Goal: Task Accomplishment & Management: Use online tool/utility

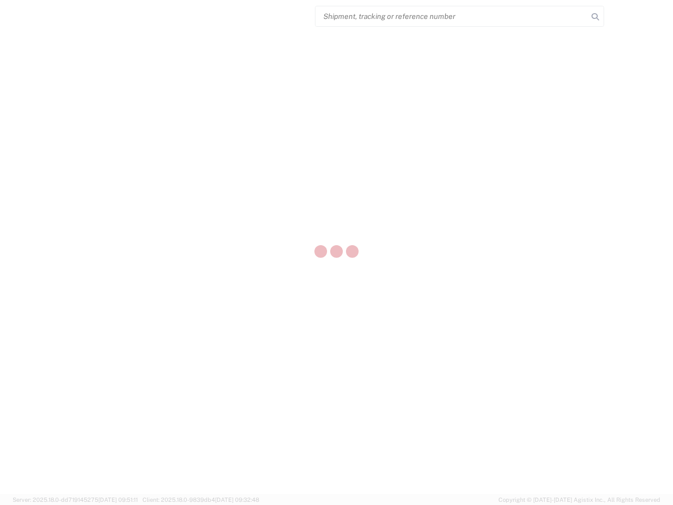
select select "US"
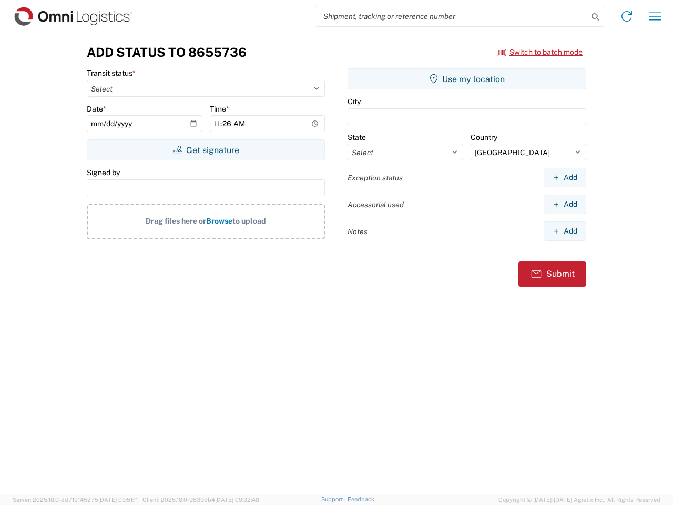
click at [452, 16] on input "search" at bounding box center [452, 16] width 273 height 20
click at [596, 17] on icon at bounding box center [595, 16] width 15 height 15
click at [627, 16] on icon at bounding box center [627, 16] width 17 height 17
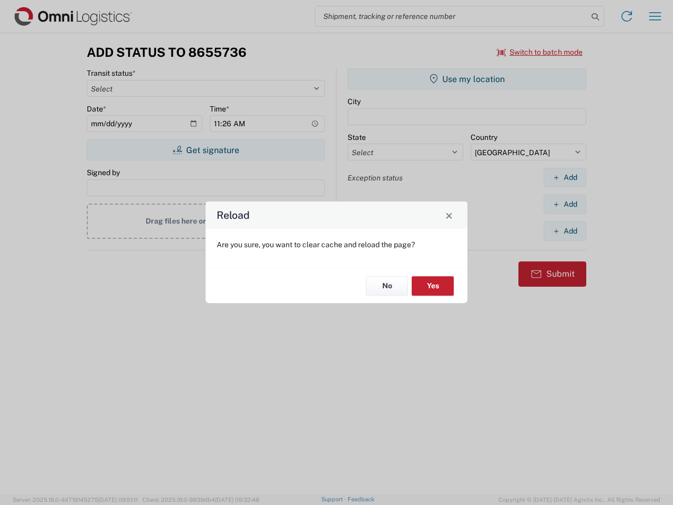
click at [540, 52] on div "Reload Are you sure, you want to clear cache and reload the page? No Yes" at bounding box center [336, 252] width 673 height 505
click at [206, 150] on div "Reload Are you sure, you want to clear cache and reload the page? No Yes" at bounding box center [336, 252] width 673 height 505
click at [467, 79] on div "Reload Are you sure, you want to clear cache and reload the page? No Yes" at bounding box center [336, 252] width 673 height 505
click at [565, 177] on div "Reload Are you sure, you want to clear cache and reload the page? No Yes" at bounding box center [336, 252] width 673 height 505
click at [565, 204] on div "Reload Are you sure, you want to clear cache and reload the page? No Yes" at bounding box center [336, 252] width 673 height 505
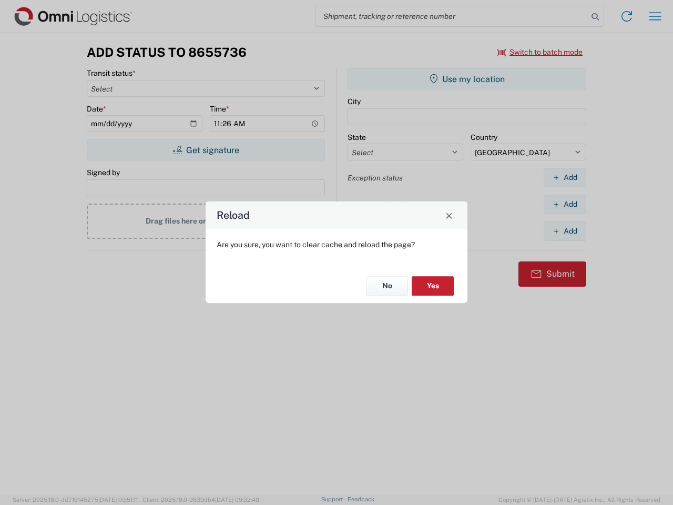
click at [565, 231] on div "Reload Are you sure, you want to clear cache and reload the page? No Yes" at bounding box center [336, 252] width 673 height 505
